Goal: Understand process/instructions

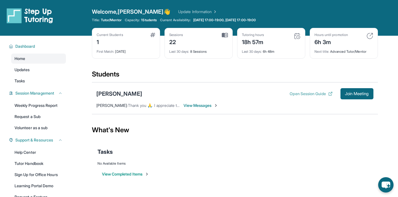
click at [304, 91] on button "Open Session Guide" at bounding box center [310, 94] width 43 height 6
click at [259, 44] on div "19h 48m" at bounding box center [253, 41] width 23 height 9
